Goal: Complete application form

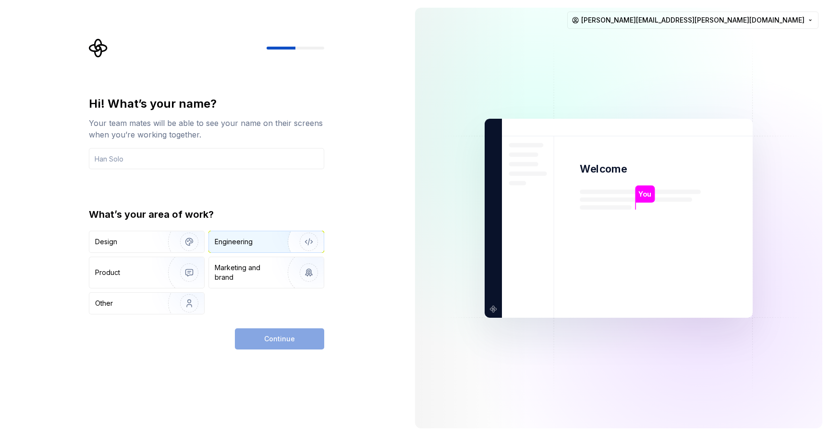
click at [277, 242] on img "button" at bounding box center [303, 242] width 62 height 64
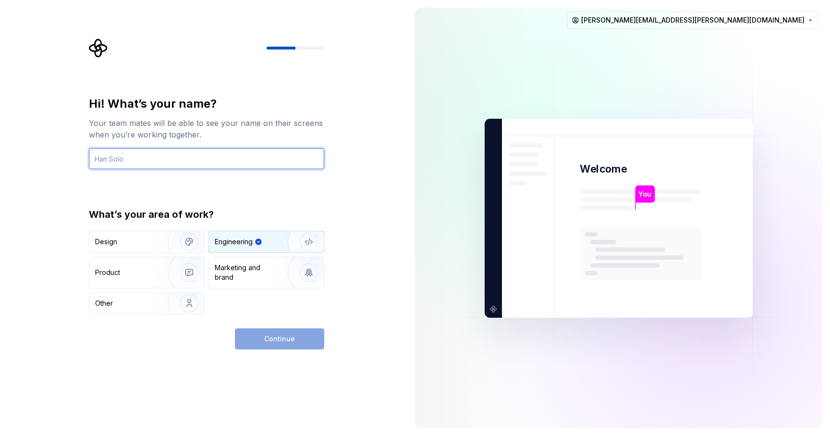
click at [191, 162] on input "text" at bounding box center [206, 158] width 235 height 21
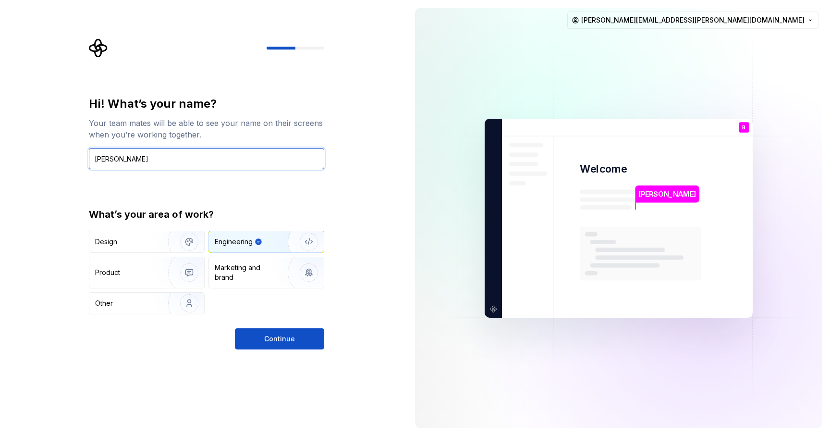
type input "[PERSON_NAME]"
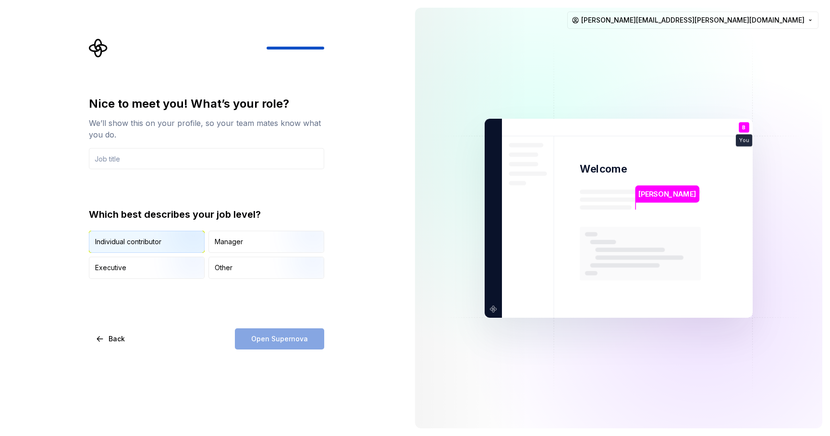
click at [162, 244] on img "button" at bounding box center [181, 254] width 62 height 64
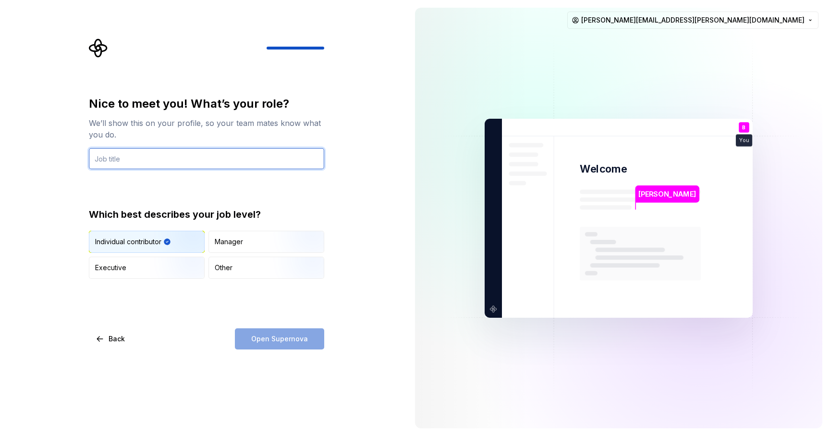
click at [156, 164] on input "text" at bounding box center [206, 158] width 235 height 21
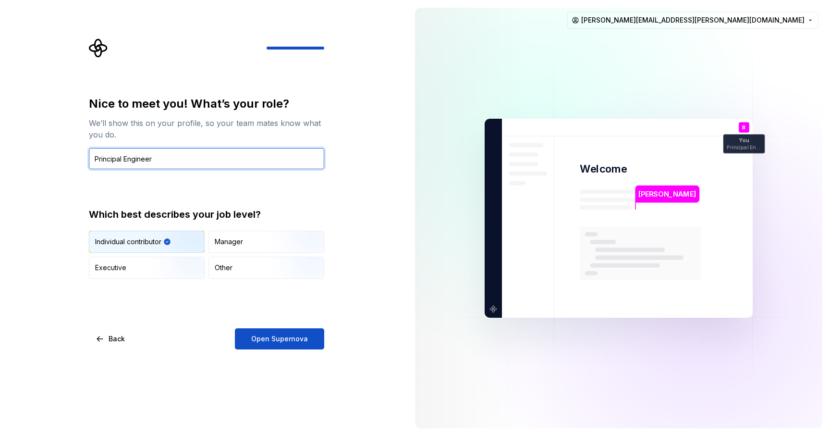
type input "Principal Engineer"
